Goal: Task Accomplishment & Management: Use online tool/utility

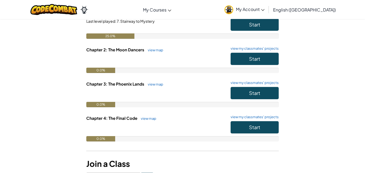
scroll to position [70, 0]
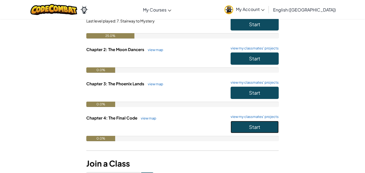
click at [259, 125] on span "Start" at bounding box center [254, 127] width 11 height 6
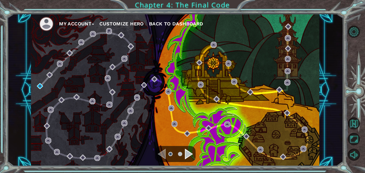
click at [147, 71] on div "My Account Customize Hero Back to Dashboard" at bounding box center [175, 90] width 288 height 152
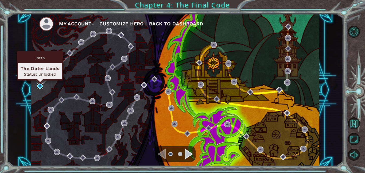
click at [40, 88] on img at bounding box center [40, 86] width 6 height 6
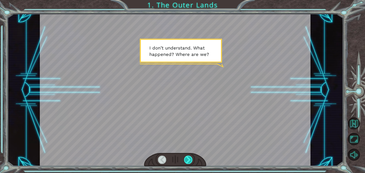
click at [186, 159] on div at bounding box center [188, 159] width 9 height 8
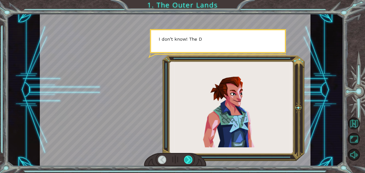
click at [186, 159] on div at bounding box center [188, 159] width 9 height 8
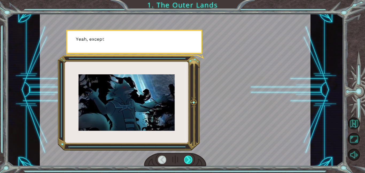
click at [186, 159] on div at bounding box center [188, 159] width 9 height 8
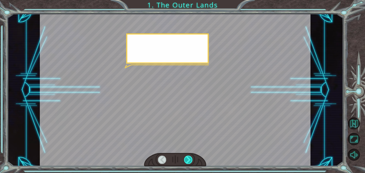
click at [186, 159] on div at bounding box center [188, 159] width 9 height 8
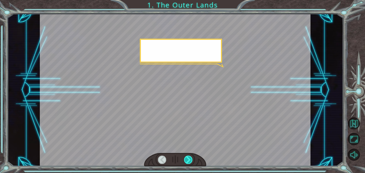
click at [186, 159] on div at bounding box center [188, 159] width 9 height 8
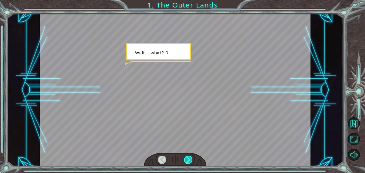
click at [186, 159] on div at bounding box center [188, 159] width 9 height 8
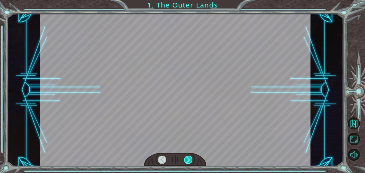
click at [186, 159] on div at bounding box center [188, 159] width 9 height 8
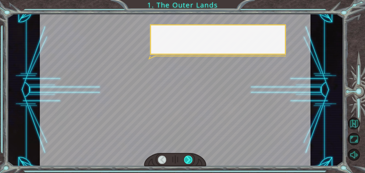
click at [186, 159] on div at bounding box center [188, 159] width 9 height 8
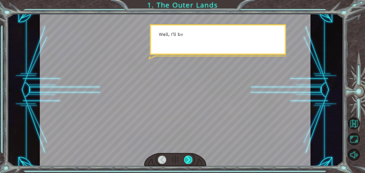
click at [186, 159] on div at bounding box center [188, 159] width 9 height 8
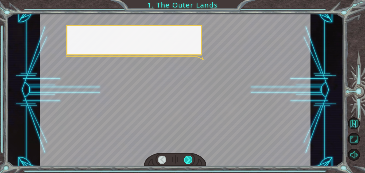
click at [186, 159] on div at bounding box center [188, 159] width 9 height 8
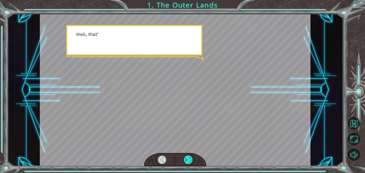
click at [186, 159] on div at bounding box center [188, 159] width 9 height 8
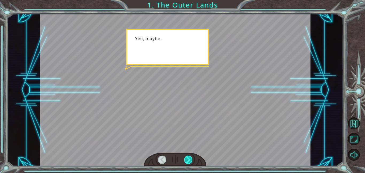
click at [186, 159] on div at bounding box center [188, 159] width 9 height 8
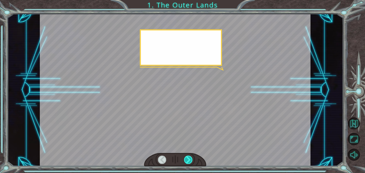
click at [186, 159] on div at bounding box center [188, 159] width 9 height 8
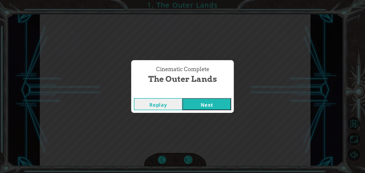
click at [186, 159] on div "Cinematic Complete The Outer Lands Replay Next" at bounding box center [182, 86] width 365 height 173
click at [199, 105] on button "Next" at bounding box center [206, 104] width 49 height 12
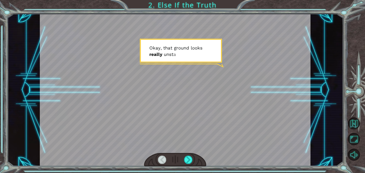
click at [186, 58] on div at bounding box center [175, 90] width 270 height 152
click at [185, 57] on div at bounding box center [175, 90] width 270 height 152
click at [189, 64] on div at bounding box center [175, 90] width 270 height 152
click at [183, 162] on div at bounding box center [175, 160] width 62 height 14
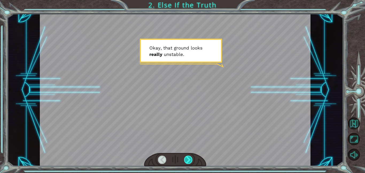
click at [185, 159] on div at bounding box center [188, 159] width 9 height 8
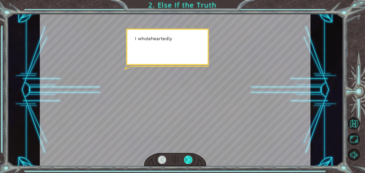
click at [185, 159] on div at bounding box center [188, 159] width 9 height 8
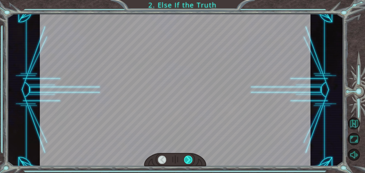
click at [185, 159] on div at bounding box center [188, 159] width 9 height 8
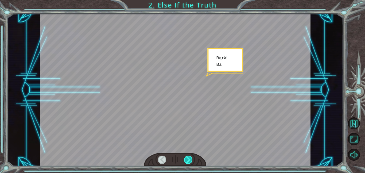
click at [185, 159] on div at bounding box center [188, 159] width 9 height 8
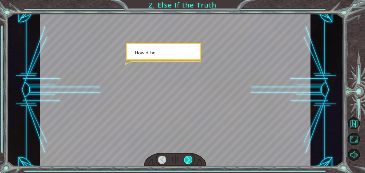
click at [185, 159] on div at bounding box center [188, 159] width 9 height 8
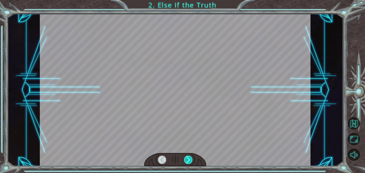
click at [185, 159] on div at bounding box center [188, 159] width 9 height 8
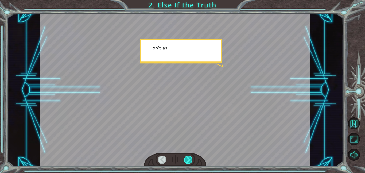
click at [185, 159] on div at bounding box center [188, 159] width 9 height 8
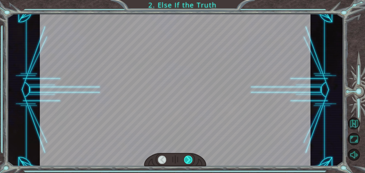
click at [185, 159] on div at bounding box center [188, 159] width 9 height 8
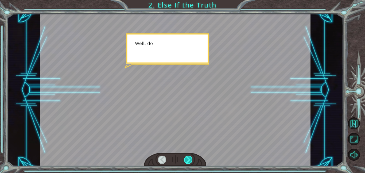
click at [185, 159] on div at bounding box center [188, 159] width 9 height 8
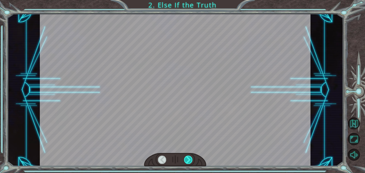
click at [185, 159] on div at bounding box center [188, 159] width 9 height 8
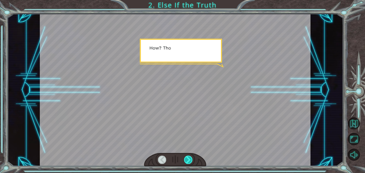
click at [185, 159] on div at bounding box center [188, 159] width 9 height 8
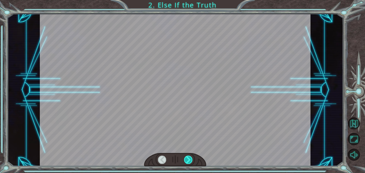
click at [185, 159] on div at bounding box center [188, 159] width 9 height 8
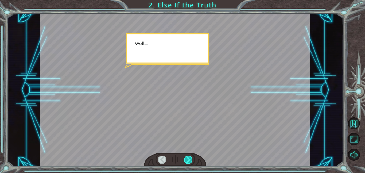
click at [185, 159] on div at bounding box center [188, 159] width 9 height 8
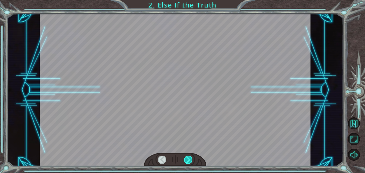
click at [185, 159] on div at bounding box center [188, 159] width 9 height 8
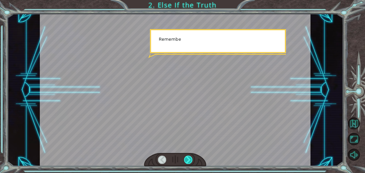
click at [185, 159] on div at bounding box center [188, 159] width 9 height 8
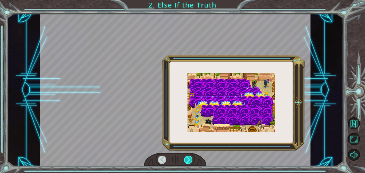
click at [185, 159] on div at bounding box center [188, 159] width 9 height 8
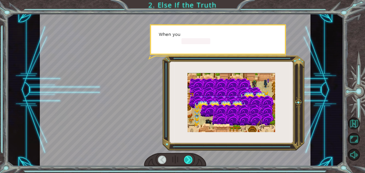
click at [185, 159] on div at bounding box center [188, 159] width 9 height 8
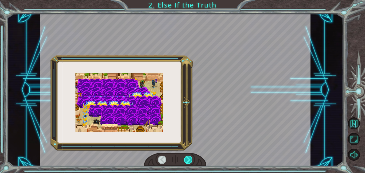
click at [185, 159] on div at bounding box center [188, 159] width 9 height 8
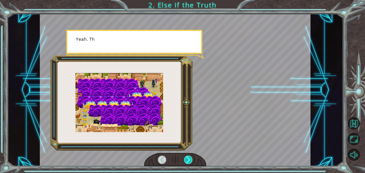
click at [185, 159] on div at bounding box center [188, 159] width 9 height 8
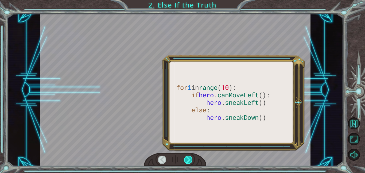
click at [185, 159] on div at bounding box center [188, 159] width 9 height 8
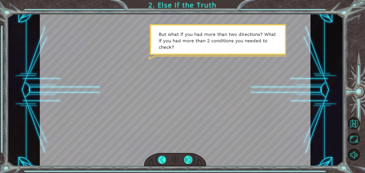
click at [185, 159] on div at bounding box center [188, 159] width 9 height 8
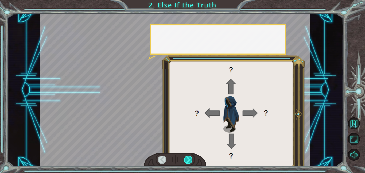
click at [185, 159] on div at bounding box center [188, 159] width 9 height 8
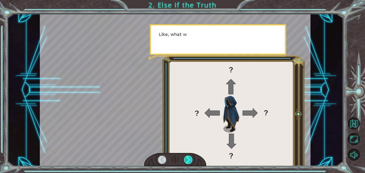
click at [185, 159] on div at bounding box center [188, 159] width 9 height 8
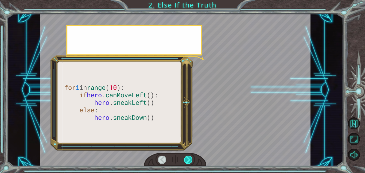
click at [185, 159] on div at bounding box center [188, 159] width 9 height 8
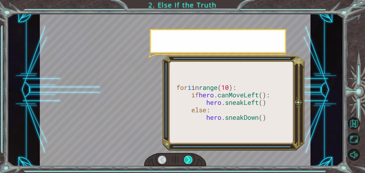
click at [185, 159] on div at bounding box center [188, 159] width 9 height 8
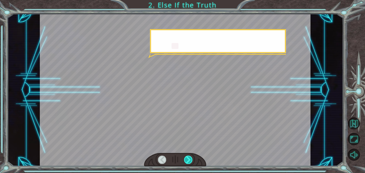
click at [185, 159] on div at bounding box center [188, 159] width 9 height 8
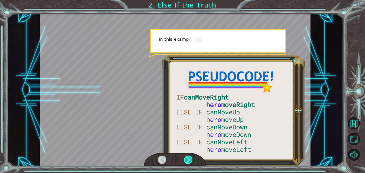
click at [185, 159] on div at bounding box center [188, 159] width 9 height 8
click at [183, 158] on div at bounding box center [175, 160] width 62 height 14
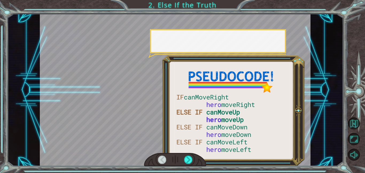
click at [183, 158] on div at bounding box center [175, 160] width 62 height 14
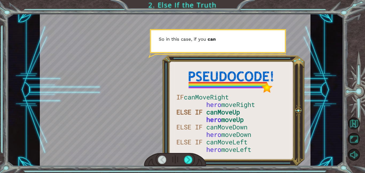
click at [183, 158] on div at bounding box center [175, 160] width 62 height 14
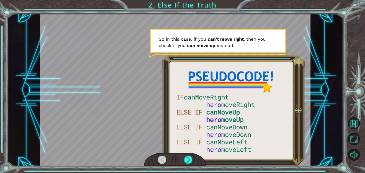
click at [183, 158] on div at bounding box center [175, 160] width 62 height 14
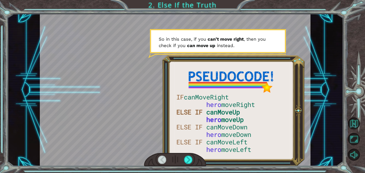
click at [183, 158] on div at bounding box center [175, 160] width 62 height 14
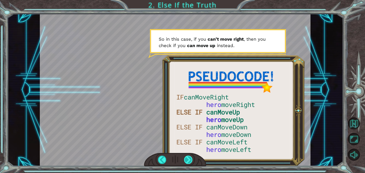
click at [184, 158] on div at bounding box center [188, 159] width 9 height 8
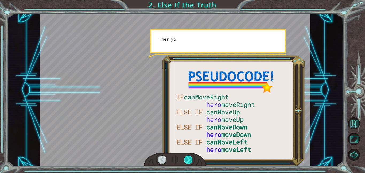
click at [184, 158] on div at bounding box center [188, 159] width 9 height 8
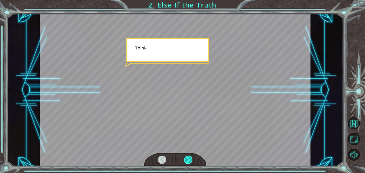
click at [184, 158] on div at bounding box center [188, 159] width 9 height 8
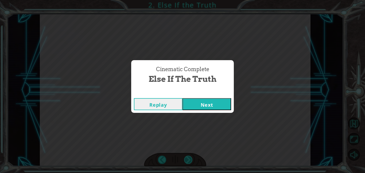
click at [184, 158] on div "Cinematic Complete Else If the Truth Replay Next" at bounding box center [182, 86] width 365 height 173
click at [186, 158] on div "Cinematic Complete Else If the Truth Replay Next" at bounding box center [182, 86] width 365 height 173
click at [184, 159] on div "Cinematic Complete Else If the Truth Replay Next" at bounding box center [182, 86] width 365 height 173
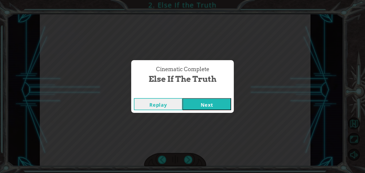
click at [221, 107] on button "Next" at bounding box center [206, 104] width 49 height 12
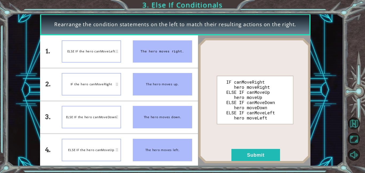
click at [92, 53] on div "ELSE IF the hero canMoveLeft" at bounding box center [91, 51] width 59 height 22
click at [127, 125] on li "The hero moves down." at bounding box center [162, 117] width 71 height 32
click at [161, 128] on div "The hero moves down." at bounding box center [162, 117] width 59 height 22
click at [91, 125] on div "ELSE IF the hero canMoveDown" at bounding box center [91, 117] width 59 height 22
click at [254, 157] on button "Submit" at bounding box center [255, 155] width 49 height 12
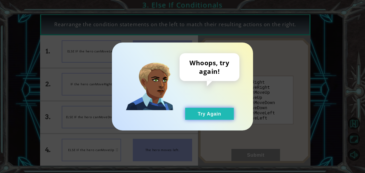
click at [213, 117] on button "Try Again" at bounding box center [209, 114] width 49 height 12
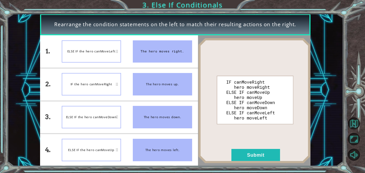
click at [156, 46] on div "The hero moves right." at bounding box center [162, 51] width 59 height 22
click at [96, 41] on div "ELSE IF the hero canMoveLeft" at bounding box center [91, 51] width 59 height 22
click at [111, 50] on div "ELSE IF the hero canMoveLeft" at bounding box center [91, 51] width 59 height 22
drag, startPoint x: 111, startPoint y: 50, endPoint x: 107, endPoint y: 85, distance: 34.7
click at [107, 85] on ul "ELSE IF the hero canMoveLeft IF the hero canMoveRight ELSE IF the hero canMoveD…" at bounding box center [91, 100] width 71 height 131
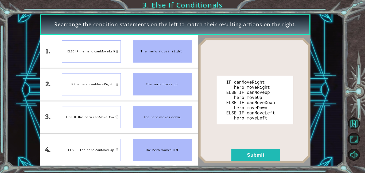
drag, startPoint x: 108, startPoint y: 85, endPoint x: 156, endPoint y: 100, distance: 49.7
click at [156, 100] on ul "The hero moves right. The hero moves up. The hero moves down. The hero moves le…" at bounding box center [162, 100] width 71 height 131
drag, startPoint x: 190, startPoint y: 89, endPoint x: 178, endPoint y: 127, distance: 40.7
click at [178, 127] on ul "The hero moves right. The hero moves up. The hero moves down. The hero moves le…" at bounding box center [162, 100] width 71 height 131
click at [273, 102] on img at bounding box center [254, 100] width 112 height 125
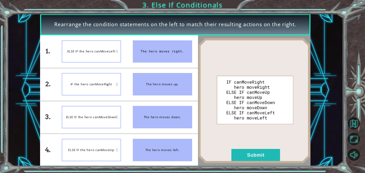
click at [160, 64] on li "The hero moves right." at bounding box center [162, 51] width 71 height 32
drag, startPoint x: 143, startPoint y: 56, endPoint x: 139, endPoint y: 56, distance: 4.3
click at [139, 56] on div "The hero moves right." at bounding box center [162, 51] width 59 height 22
click at [69, 30] on div "Rearrange the condition statements on the left to match their resulting actions…" at bounding box center [175, 24] width 270 height 21
drag, startPoint x: 159, startPoint y: 148, endPoint x: 140, endPoint y: 138, distance: 21.7
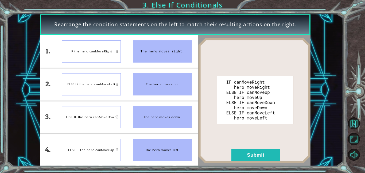
click at [140, 139] on div "The hero moves left." at bounding box center [162, 150] width 59 height 22
click at [253, 156] on button "Submit" at bounding box center [255, 155] width 49 height 12
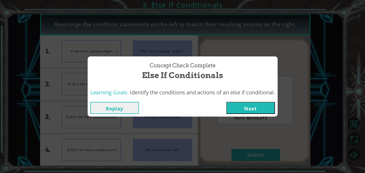
click at [260, 111] on button "Next" at bounding box center [250, 108] width 49 height 12
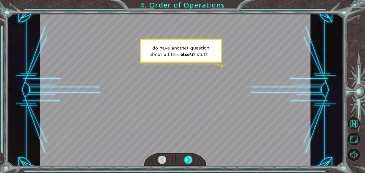
click at [186, 166] on div at bounding box center [175, 160] width 62 height 14
click at [187, 162] on div at bounding box center [188, 159] width 9 height 8
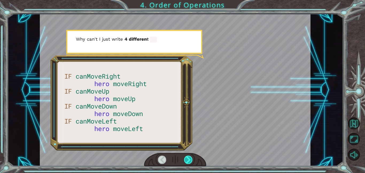
click at [187, 162] on div at bounding box center [188, 159] width 9 height 8
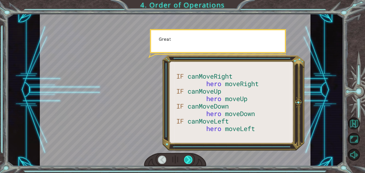
click at [187, 162] on div at bounding box center [188, 159] width 9 height 8
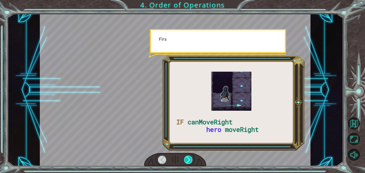
click at [187, 162] on div at bounding box center [188, 159] width 9 height 8
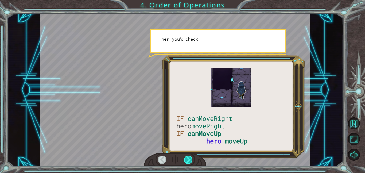
click at [187, 162] on div at bounding box center [188, 159] width 9 height 8
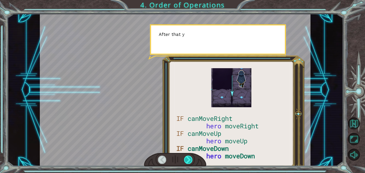
click at [187, 162] on div at bounding box center [188, 159] width 9 height 8
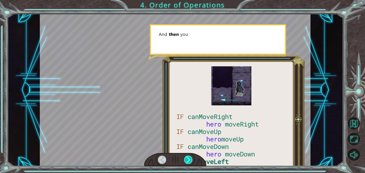
click at [187, 162] on div at bounding box center [188, 159] width 9 height 8
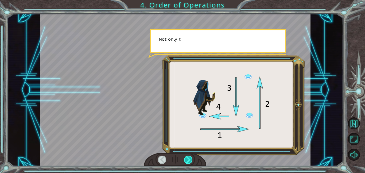
click at [187, 162] on div at bounding box center [188, 159] width 9 height 8
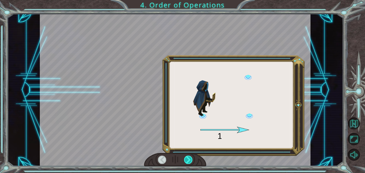
click at [187, 162] on div at bounding box center [188, 159] width 9 height 8
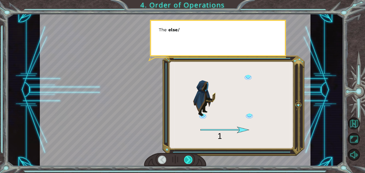
click at [187, 162] on div at bounding box center [188, 159] width 9 height 8
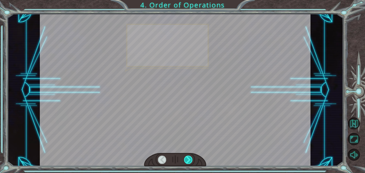
click at [187, 162] on div at bounding box center [188, 159] width 9 height 8
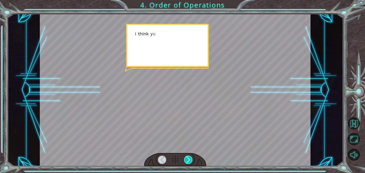
click at [187, 162] on div at bounding box center [188, 159] width 9 height 8
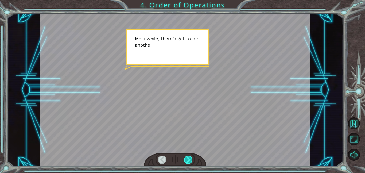
click at [187, 162] on div at bounding box center [188, 159] width 9 height 8
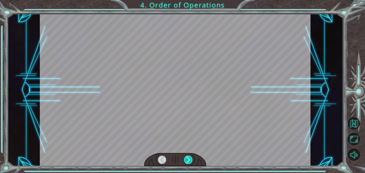
click at [187, 162] on div at bounding box center [188, 159] width 9 height 8
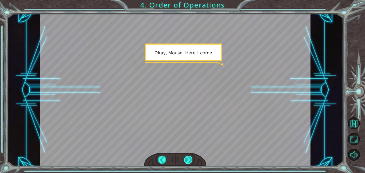
click at [187, 162] on div at bounding box center [188, 159] width 9 height 8
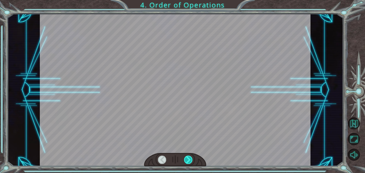
click at [187, 162] on div at bounding box center [188, 159] width 9 height 8
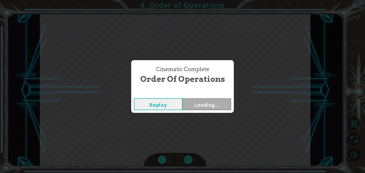
click at [187, 162] on div "Cinematic Complete Order of Operations Replay Loading..." at bounding box center [182, 86] width 365 height 173
click at [214, 104] on button "Next" at bounding box center [206, 104] width 49 height 12
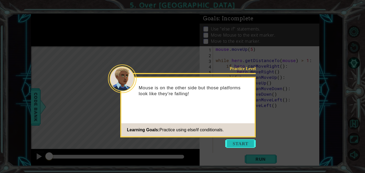
click at [235, 146] on button "Start" at bounding box center [240, 143] width 30 height 9
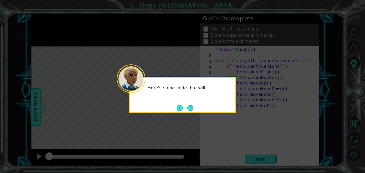
click at [231, 144] on icon at bounding box center [182, 86] width 365 height 173
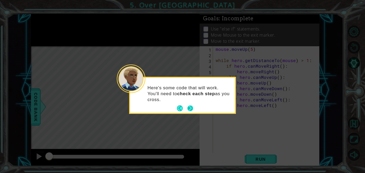
click at [193, 109] on button "Next" at bounding box center [190, 108] width 6 height 6
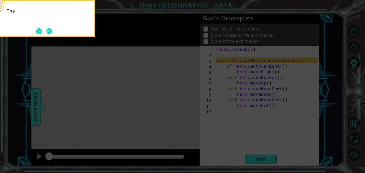
click at [194, 109] on icon at bounding box center [182, 26] width 365 height 294
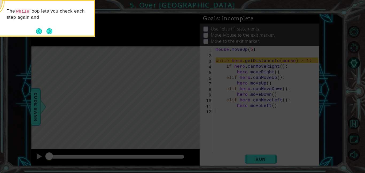
click at [194, 109] on icon at bounding box center [182, 26] width 365 height 294
click at [183, 108] on icon at bounding box center [182, 26] width 365 height 294
click at [48, 31] on button "Next" at bounding box center [49, 32] width 6 height 6
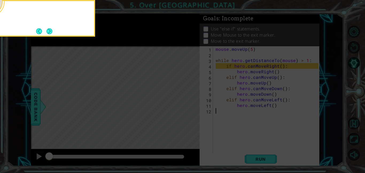
click at [48, 31] on button "Next" at bounding box center [49, 31] width 6 height 6
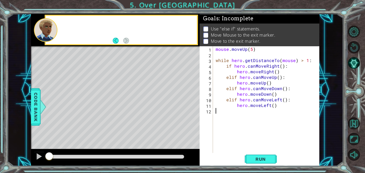
click at [48, 31] on div at bounding box center [45, 30] width 23 height 24
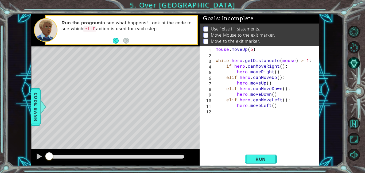
click at [280, 67] on div "mouse . moveUp ( 5 ) while hero . getDistanceTo ( mouse ) > 1 : if hero . canMo…" at bounding box center [267, 105] width 106 height 118
click at [273, 69] on div "mouse . moveUp ( 5 ) while hero . getDistanceTo ( mouse ) > 1 : if hero . canMo…" at bounding box center [267, 105] width 106 height 118
click at [278, 77] on div "mouse . moveUp ( 5 ) while hero . getDistanceTo ( mouse ) > 1 : if hero . canMo…" at bounding box center [267, 105] width 106 height 118
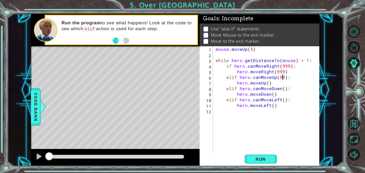
scroll to position [0, 4]
click at [266, 85] on div "mouse . moveUp ( 5 ) while hero . getDistanceTo ( mouse ) > 1 : if hero . canMo…" at bounding box center [267, 105] width 106 height 118
click at [283, 90] on div "mouse . moveUp ( 5 ) while hero . getDistanceTo ( mouse ) > 1 : if hero . canMo…" at bounding box center [267, 105] width 106 height 118
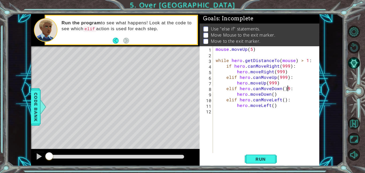
click at [281, 90] on div "mouse . moveUp ( 5 ) while hero . getDistanceTo ( mouse ) > 1 : if hero . canMo…" at bounding box center [267, 105] width 106 height 118
click at [272, 96] on div "mouse . moveUp ( 5 ) while hero . getDistanceTo ( mouse ) > 1 : if hero . canMo…" at bounding box center [267, 105] width 106 height 118
click at [283, 98] on div "mouse . moveUp ( 5 ) while hero . getDistanceTo ( mouse ) > 1 : if hero . canMo…" at bounding box center [267, 105] width 106 height 118
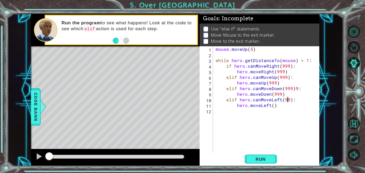
type textarea "elif hero.canMoveLeft(999):"
click at [271, 109] on div "mouse . moveUp ( 5 ) while hero . getDistanceTo ( mouse ) > 1 : if hero . canMo…" at bounding box center [267, 105] width 106 height 118
click at [273, 106] on div "mouse . moveUp ( 5 ) while hero . getDistanceTo ( mouse ) > 1 : if hero . canMo…" at bounding box center [267, 105] width 106 height 118
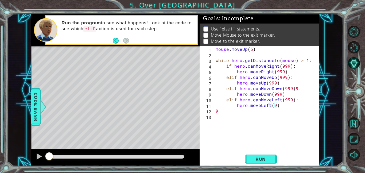
scroll to position [0, 4]
click at [267, 154] on button "Run" at bounding box center [261, 159] width 32 height 12
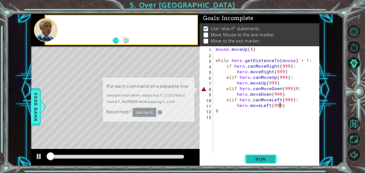
scroll to position [1, 0]
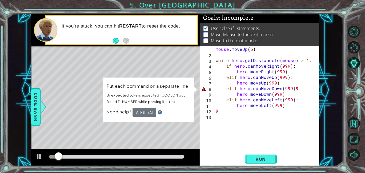
drag, startPoint x: 267, startPoint y: 154, endPoint x: 120, endPoint y: 126, distance: 149.4
click at [120, 126] on div "1 ההההההההההההההההההההההההההההההההההההההההההההההההההההההההההההההההההההההההההההה…" at bounding box center [175, 90] width 288 height 152
click at [260, 162] on button "Run" at bounding box center [261, 159] width 32 height 12
click at [52, 141] on div "Level Map" at bounding box center [154, 124] width 247 height 157
click at [115, 84] on p "Put each command on a separate line" at bounding box center [149, 85] width 84 height 6
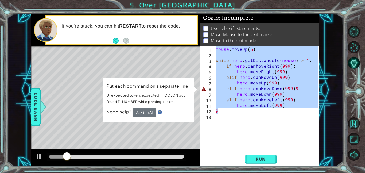
drag, startPoint x: 294, startPoint y: 111, endPoint x: 240, endPoint y: -25, distance: 145.8
click at [240, 0] on html "1 ההההההההההההההההההההההההההההההההההההההההההההההההההההההההההההההההההההההההההההה…" at bounding box center [182, 86] width 365 height 173
type textarea "mouse.moveUp(5)"
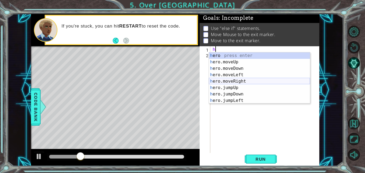
click at [225, 82] on div "h ero press enter h ero.moveUp press enter h ero.moveDown press enter h ero.mov…" at bounding box center [259, 84] width 101 height 64
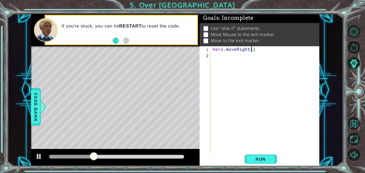
type textarea "hero.moveRight(2)"
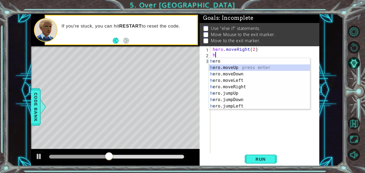
click at [265, 66] on div "h ero press enter h ero.moveUp press enter h ero.moveDown press enter h ero.mov…" at bounding box center [259, 90] width 101 height 64
type textarea "hero.moveUp(1)"
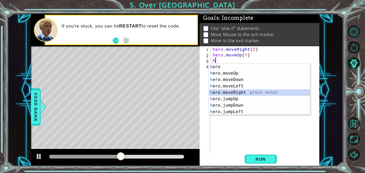
click at [272, 93] on div "h ero press enter h ero.moveUp press enter h ero.moveDown press enter h ero.mov…" at bounding box center [259, 96] width 101 height 64
type textarea "hero.moveRight(1)"
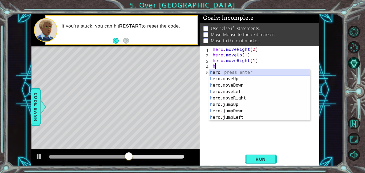
click at [240, 76] on div "h ero press enter h ero.moveUp press enter h ero.moveDown press enter h ero.mov…" at bounding box center [259, 101] width 101 height 64
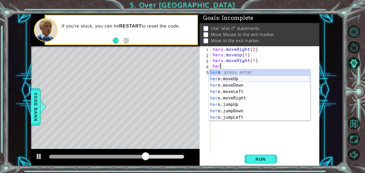
click at [233, 78] on div "her o press enter her o.moveUp press enter her o.moveDown press enter her o.mov…" at bounding box center [259, 101] width 101 height 64
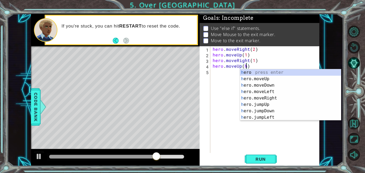
scroll to position [0, 2]
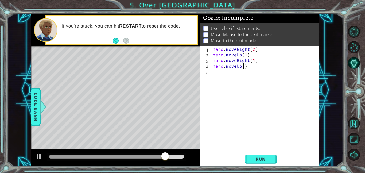
type textarea "hero.moveUp(1)"
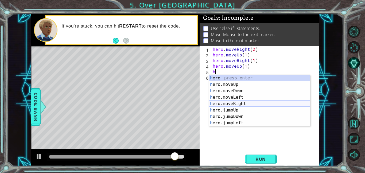
click at [251, 103] on div "h ero press enter h ero.moveUp press enter h ero.moveDown press enter h ero.mov…" at bounding box center [259, 107] width 101 height 64
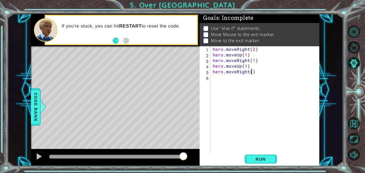
type textarea "hero.moveRight(3)"
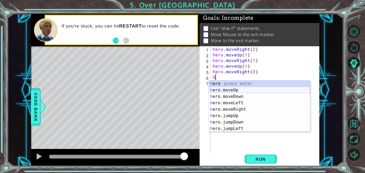
click at [239, 89] on div "h ero press enter h ero.moveUp press enter h ero.moveDown press enter h ero.mov…" at bounding box center [259, 112] width 101 height 64
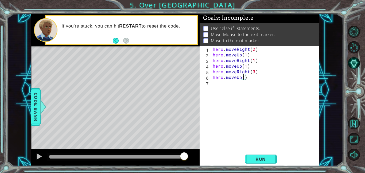
type textarea "hero.moveUp(1)"
click at [237, 91] on div "hero . moveRight ( 2 ) hero . moveUp ( 1 ) hero . moveRight ( 1 ) hero . moveUp…" at bounding box center [265, 105] width 109 height 118
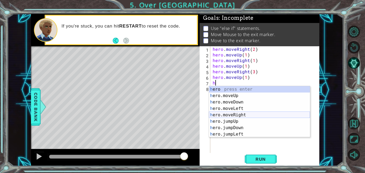
click at [256, 115] on div "h ero press enter h ero.moveUp press enter h ero.moveDown press enter h ero.mov…" at bounding box center [259, 118] width 101 height 64
type textarea "hero.moveRight(1)"
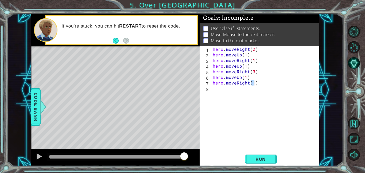
click at [227, 97] on div "hero . moveRight ( 2 ) hero . moveUp ( 1 ) hero . moveRight ( 1 ) hero . moveUp…" at bounding box center [265, 105] width 109 height 118
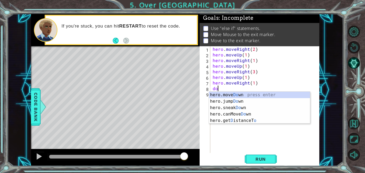
type textarea "d"
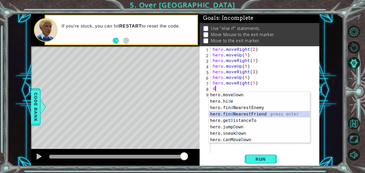
click at [236, 113] on div "hero.[PERSON_NAME] own press enter hero.hi d e press enter hero.fin d NearestEn…" at bounding box center [259, 124] width 101 height 64
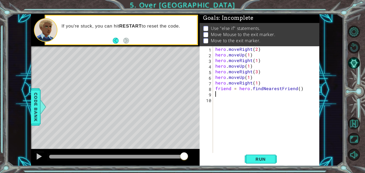
click at [296, 89] on div "hero . moveRight ( 2 ) hero . moveUp ( 1 ) hero . moveRight ( 1 ) hero . moveUp…" at bounding box center [267, 105] width 107 height 118
click at [33, 109] on span "Code Bank" at bounding box center [35, 106] width 9 height 33
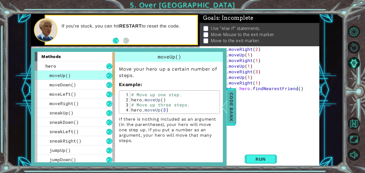
click at [231, 123] on span "Code Bank" at bounding box center [231, 106] width 9 height 33
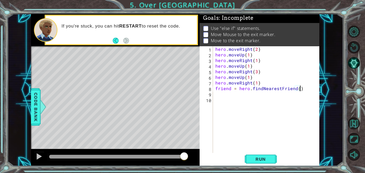
click at [302, 89] on div "hero . moveRight ( 2 ) hero . moveUp ( 1 ) hero . moveRight ( 1 ) hero . moveUp…" at bounding box center [267, 105] width 107 height 118
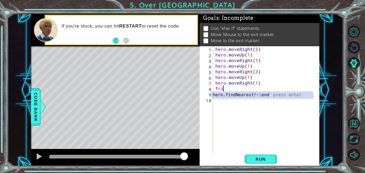
type textarea "f"
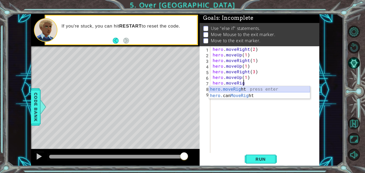
click at [301, 90] on div "hero.moveRig ht press enter hero. can MoveRig ht press enter" at bounding box center [259, 99] width 101 height 26
type textarea "hero.moveRight(1)"
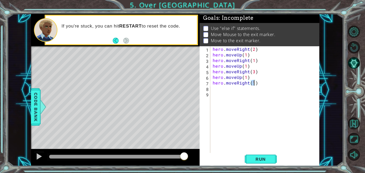
click at [220, 96] on div "hero . moveRight ( 2 ) hero . moveUp ( 1 ) hero . moveRight ( 1 ) hero . moveUp…" at bounding box center [265, 105] width 109 height 118
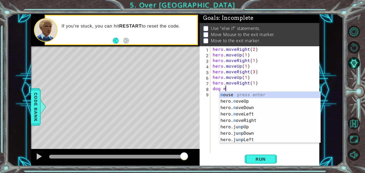
scroll to position [0, 0]
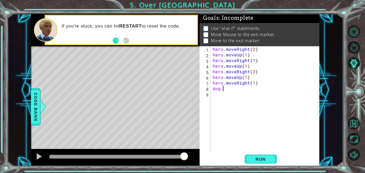
type textarea "dog"
click at [173, 89] on div "Level Map" at bounding box center [154, 124] width 247 height 157
click at [180, 139] on div "Level Map" at bounding box center [154, 124] width 247 height 157
click at [232, 93] on div "hero . moveRight ( 2 ) hero . moveUp ( 1 ) hero . moveRight ( 1 ) hero . moveUp…" at bounding box center [265, 105] width 109 height 118
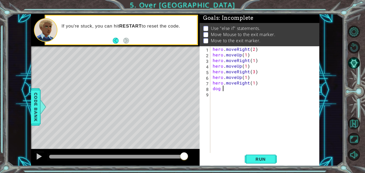
click at [233, 90] on div "hero . moveRight ( 2 ) hero . moveUp ( 1 ) hero . moveRight ( 1 ) hero . moveUp…" at bounding box center [265, 105] width 109 height 118
type textarea "dog hero.moveUp(5)"
click at [265, 159] on span "Run" at bounding box center [260, 158] width 21 height 5
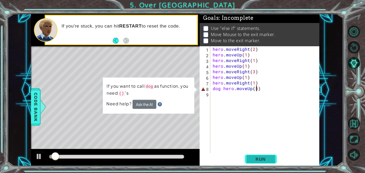
click at [267, 159] on span "Run" at bounding box center [260, 158] width 21 height 5
click at [232, 92] on div "hero . moveRight ( 2 ) hero . moveUp ( 1 ) hero . moveRight ( 1 ) hero . moveUp…" at bounding box center [265, 105] width 109 height 118
click at [235, 90] on div "hero . moveRight ( 2 ) hero . moveUp ( 1 ) hero . moveRight ( 1 ) hero . moveUp…" at bounding box center [265, 105] width 109 height 118
click at [233, 87] on div "hero . moveRight ( 2 ) hero . moveUp ( 1 ) hero . moveRight ( 1 ) hero . moveUp…" at bounding box center [265, 105] width 109 height 118
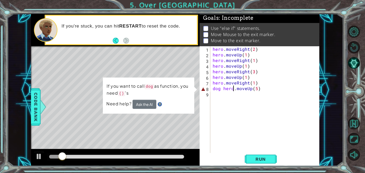
click at [233, 88] on div "hero . moveRight ( 2 ) hero . moveUp ( 1 ) hero . moveRight ( 1 ) hero . moveUp…" at bounding box center [265, 105] width 109 height 118
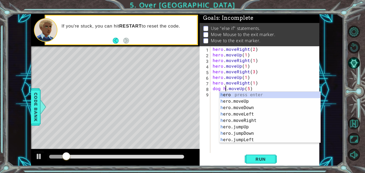
type textarea "dog .moveUp(5)"
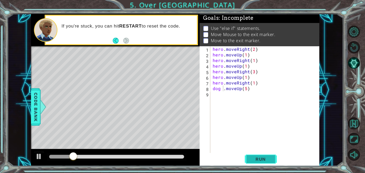
click at [271, 160] on button "Run" at bounding box center [261, 159] width 32 height 12
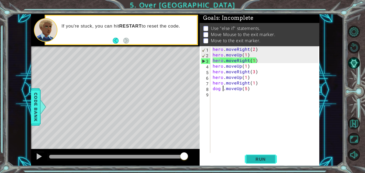
click at [269, 157] on span "Run" at bounding box center [260, 158] width 21 height 5
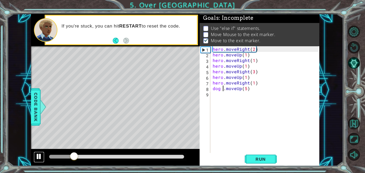
click at [40, 156] on div at bounding box center [39, 156] width 7 height 7
drag, startPoint x: 77, startPoint y: 157, endPoint x: 39, endPoint y: 159, distance: 38.0
click at [39, 159] on div at bounding box center [115, 157] width 168 height 17
click at [253, 156] on button "Run" at bounding box center [261, 159] width 32 height 12
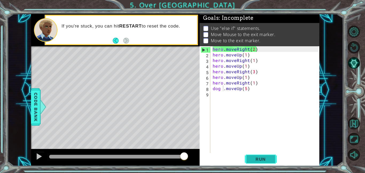
click at [252, 155] on button "Run" at bounding box center [261, 159] width 32 height 12
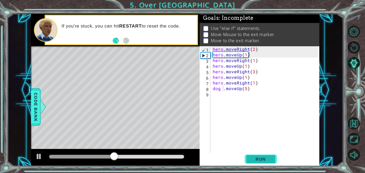
click at [252, 155] on button "Run" at bounding box center [261, 159] width 32 height 12
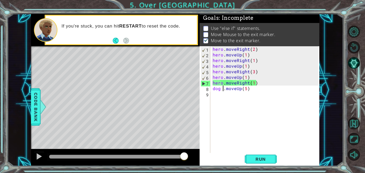
click at [217, 94] on div "hero . moveRight ( 2 ) hero . moveUp ( 1 ) hero . moveRight ( 1 ) hero . moveUp…" at bounding box center [265, 105] width 109 height 118
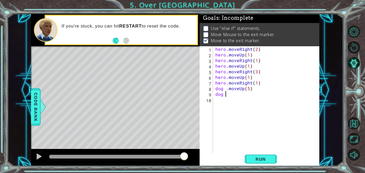
scroll to position [0, 1]
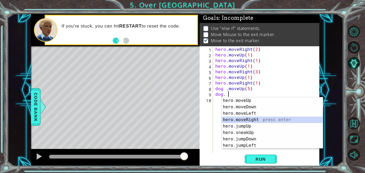
click at [265, 119] on div "hero . moveUp press enter hero . moveDown press enter hero . moveLeft press ent…" at bounding box center [272, 129] width 101 height 64
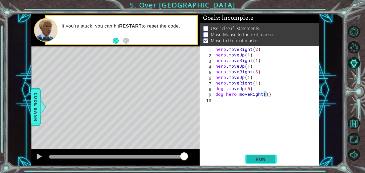
type textarea "dog hero.moveRight(1)"
click at [262, 159] on span "Run" at bounding box center [260, 158] width 21 height 5
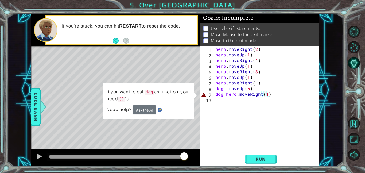
click at [235, 97] on div "hero . moveRight ( 2 ) hero . moveUp ( 1 ) hero . moveRight ( 1 ) hero . moveUp…" at bounding box center [267, 105] width 107 height 118
click at [235, 92] on div "hero . moveRight ( 2 ) hero . moveUp ( 1 ) hero . moveRight ( 1 ) hero . moveUp…" at bounding box center [267, 105] width 107 height 118
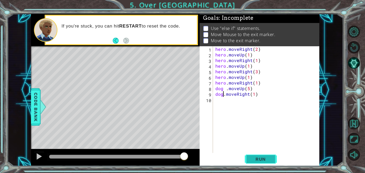
click at [271, 159] on button "Run" at bounding box center [261, 159] width 32 height 12
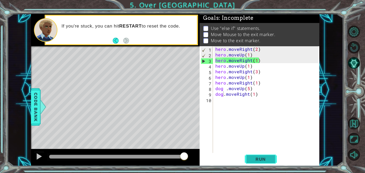
click at [271, 158] on button "Run" at bounding box center [261, 159] width 32 height 12
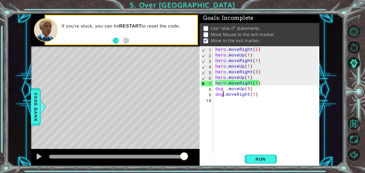
click at [202, 83] on div "7" at bounding box center [207, 84] width 12 height 6
click at [202, 84] on div "7" at bounding box center [207, 84] width 12 height 6
click at [202, 85] on div "7" at bounding box center [207, 84] width 12 height 6
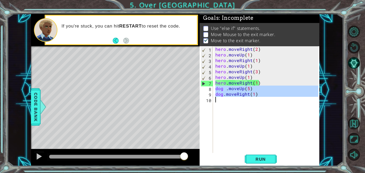
drag, startPoint x: 216, startPoint y: 89, endPoint x: 286, endPoint y: 99, distance: 71.0
click at [286, 99] on div "hero . moveRight ( 2 ) hero . moveUp ( 1 ) hero . moveRight ( 1 ) hero . moveUp…" at bounding box center [267, 105] width 107 height 118
type textarea "dog.moveRight(1)"
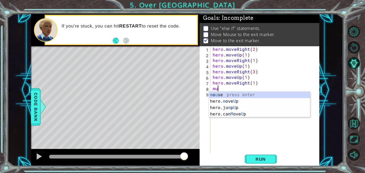
type textarea "m"
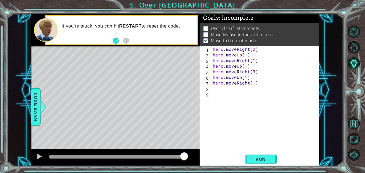
scroll to position [0, 0]
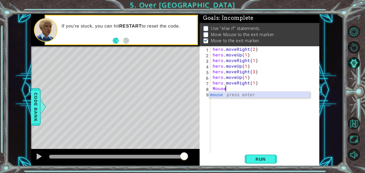
click at [249, 95] on div "mouse press enter" at bounding box center [259, 101] width 101 height 19
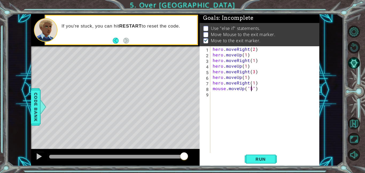
scroll to position [0, 2]
click at [268, 160] on span "Run" at bounding box center [260, 158] width 21 height 5
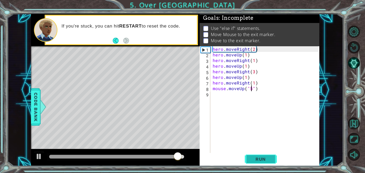
click at [268, 160] on span "Run" at bounding box center [260, 158] width 21 height 5
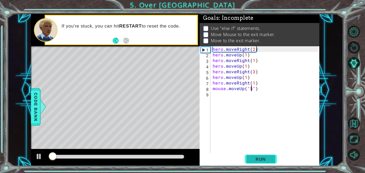
click at [268, 160] on span "Run" at bounding box center [260, 158] width 21 height 5
click at [267, 159] on span "Run" at bounding box center [260, 158] width 21 height 5
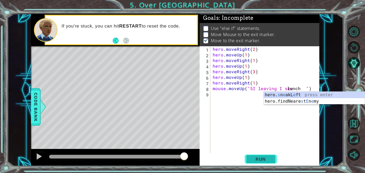
scroll to position [0, 0]
click at [279, 95] on div "hero . moveRight ( 2 ) hero . moveUp ( 1 ) hero . moveRight ( 1 ) hero . moveUp…" at bounding box center [265, 105] width 109 height 118
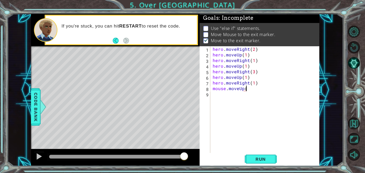
type textarea "mouse.moveUp"
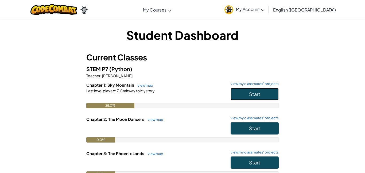
click at [236, 96] on button "Start" at bounding box center [254, 94] width 48 height 12
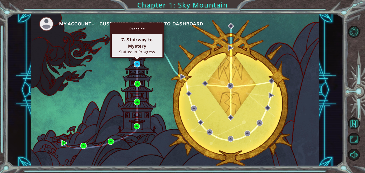
click at [135, 63] on img at bounding box center [137, 64] width 6 height 6
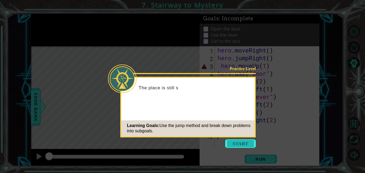
click at [245, 140] on button "Start" at bounding box center [240, 143] width 30 height 9
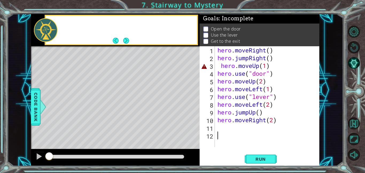
click at [201, 111] on div "9" at bounding box center [207, 113] width 14 height 8
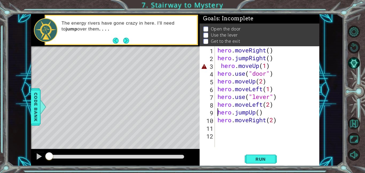
click at [269, 52] on div "hero . moveRight ( ) hero . jumpRight ( ) hero . moveUp ( 1 ) hero . use ( "doo…" at bounding box center [268, 104] width 104 height 116
click at [269, 58] on div "hero . moveRight ( 1 ) hero . jumpRight ( ) hero . moveUp ( 1 ) hero . use ( "d…" at bounding box center [268, 104] width 104 height 116
click at [273, 49] on div "hero . moveRight ( 1 ) hero . jumpRight ( 2 ) hero . moveUp ( 1 ) hero . use ( …" at bounding box center [268, 104] width 104 height 116
click at [273, 57] on div "hero . moveRight ( 1 ) hero . jumpRight ( 2 ) hero . moveUp ( 1 ) hero . use ( …" at bounding box center [268, 104] width 104 height 116
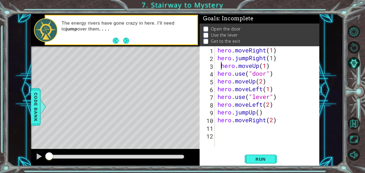
click at [220, 65] on div "hero . moveRight ( 1 ) hero . jumpRight ( 1 ) hero . moveUp ( 1 ) hero . use ( …" at bounding box center [268, 104] width 104 height 116
type textarea "hero.moveUp(1)"
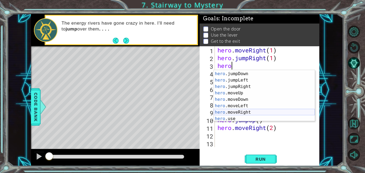
scroll to position [13, 0]
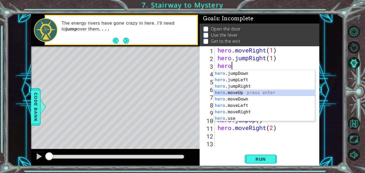
click at [248, 93] on div "hero .jumpUp press enter hero .jumpDown press enter hero .jumpLeft press enter …" at bounding box center [264, 96] width 101 height 64
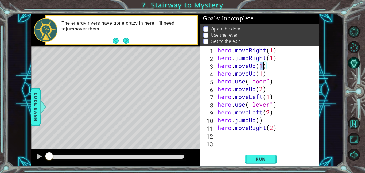
click at [282, 108] on div "hero . moveRight ( 1 ) hero . jumpRight ( 1 ) hero . moveUp ( 1 ) hero . moveUp…" at bounding box center [268, 104] width 104 height 116
click at [254, 66] on div "hero . moveRight ( 1 ) hero . jumpRight ( 1 ) hero . moveUp ( 1 ) hero . moveUp…" at bounding box center [268, 104] width 104 height 116
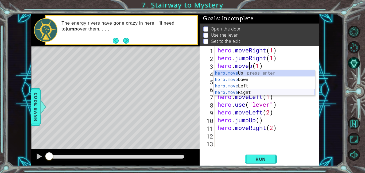
click at [243, 94] on div "hero.move Up press enter hero.move Down press enter hero.move Left press enter …" at bounding box center [264, 89] width 101 height 38
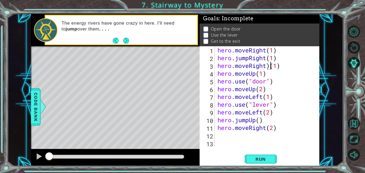
type textarea "hero.moveRight(1)"
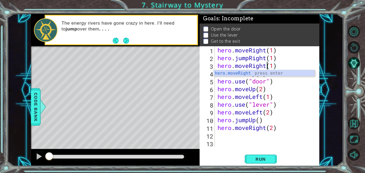
click at [283, 135] on div "hero . moveRight ( 1 ) hero . jumpRight ( 1 ) hero . moveRight ( 1 ) hero . mov…" at bounding box center [268, 104] width 104 height 116
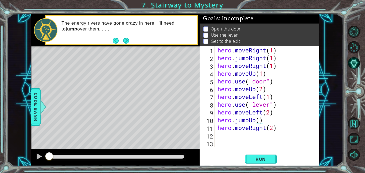
click at [260, 120] on div "hero . moveRight ( 1 ) hero . jumpRight ( 1 ) hero . moveRight ( 1 ) hero . mov…" at bounding box center [268, 104] width 104 height 116
click at [254, 159] on span "Run" at bounding box center [260, 158] width 21 height 5
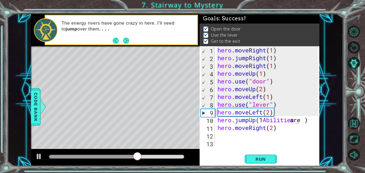
scroll to position [0, 0]
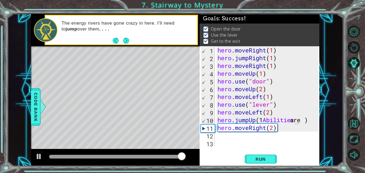
type textarea "are"
